Goal: Communication & Community: Connect with others

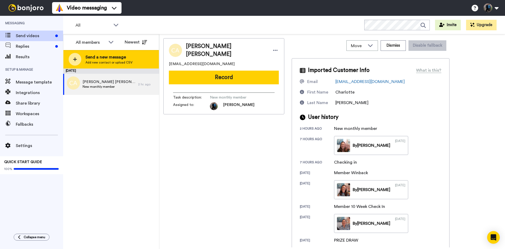
click at [72, 58] on div at bounding box center [75, 59] width 13 height 13
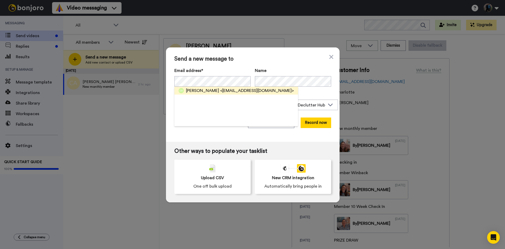
click at [196, 89] on span "Lorraine Wright" at bounding box center [202, 90] width 33 height 6
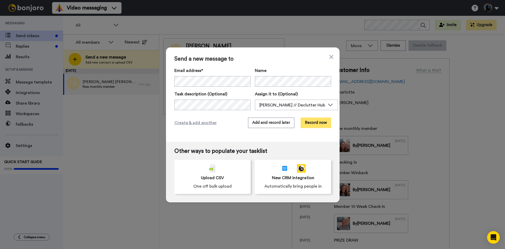
click at [309, 120] on button "Record now" at bounding box center [316, 122] width 31 height 11
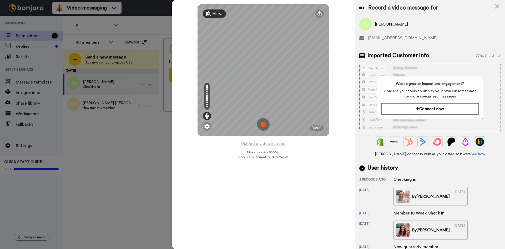
click at [265, 121] on img at bounding box center [263, 124] width 13 height 13
click at [263, 124] on img at bounding box center [263, 124] width 13 height 13
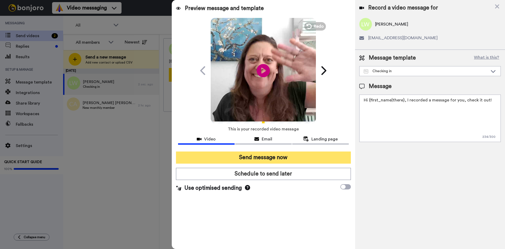
click at [265, 155] on button "Send message now" at bounding box center [263, 157] width 175 height 12
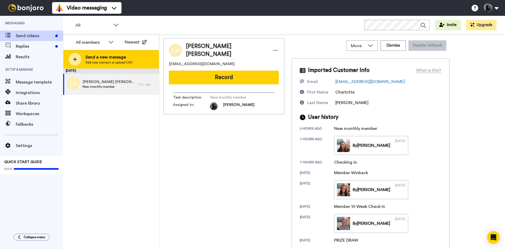
click at [75, 59] on icon at bounding box center [75, 59] width 4 height 4
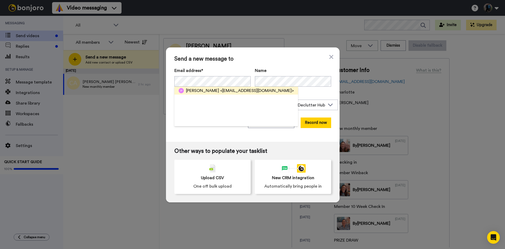
click at [199, 89] on span "[PERSON_NAME]" at bounding box center [202, 90] width 33 height 6
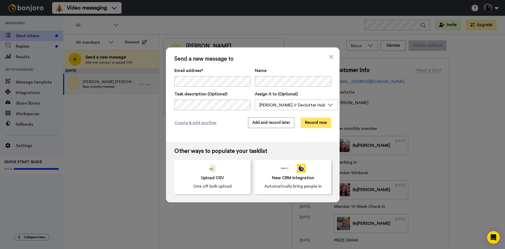
click at [308, 122] on button "Record now" at bounding box center [316, 122] width 31 height 11
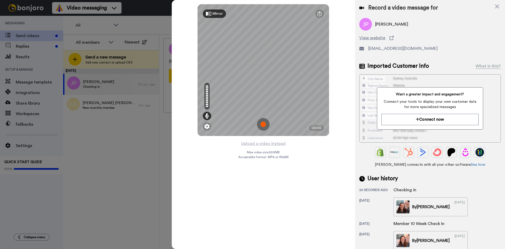
click at [263, 122] on img at bounding box center [263, 124] width 13 height 13
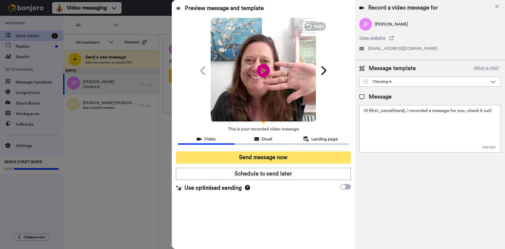
click at [271, 157] on button "Send message now" at bounding box center [263, 157] width 175 height 12
